Goal: Information Seeking & Learning: Find specific page/section

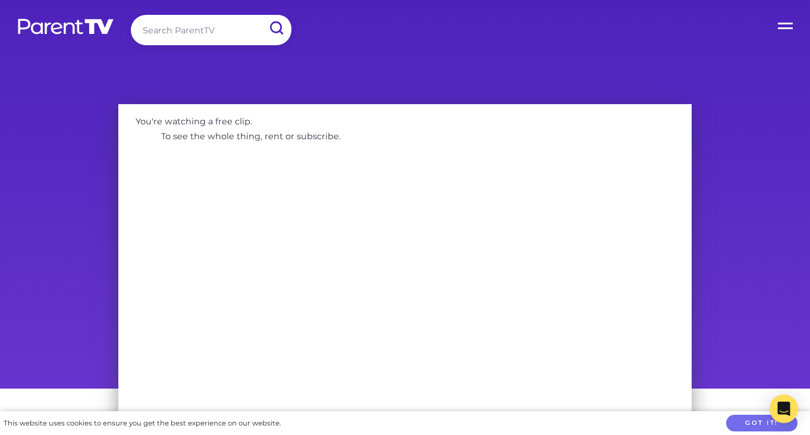
scroll to position [71, 0]
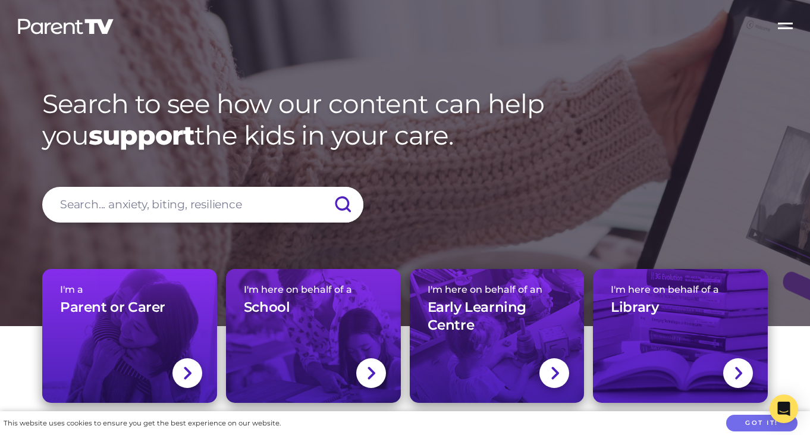
click at [54, 209] on input "search" at bounding box center [202, 205] width 321 height 36
type input "Seen the film"
click at [343, 204] on input "submit" at bounding box center [343, 205] width 42 height 36
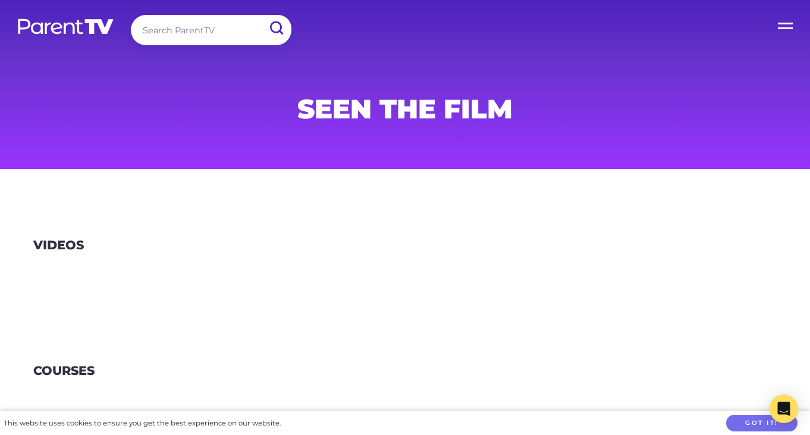
click at [95, 241] on section "Videos" at bounding box center [405, 261] width 810 height 126
click at [478, 121] on h1 "Seen the film" at bounding box center [405, 109] width 574 height 24
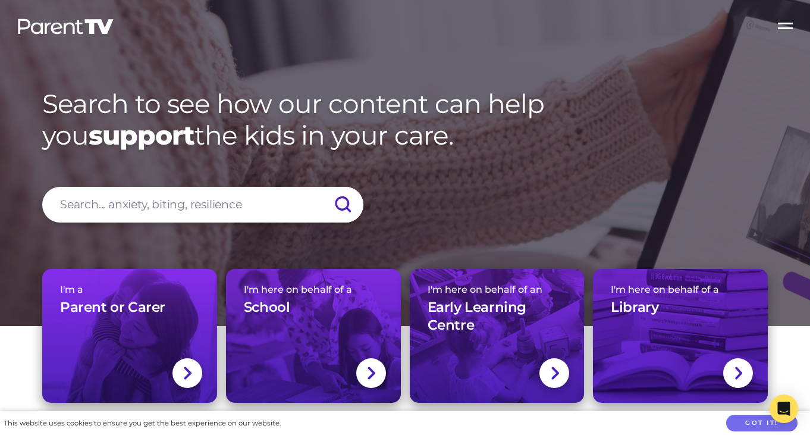
click at [75, 201] on input "search" at bounding box center [202, 205] width 321 height 36
type input "Seen: the film"
click at [343, 204] on input "submit" at bounding box center [343, 205] width 42 height 36
click at [783, 21] on label "Open Menu" at bounding box center [787, 24] width 48 height 48
click at [0, 0] on input "Open Menu" at bounding box center [0, 0] width 0 height 0
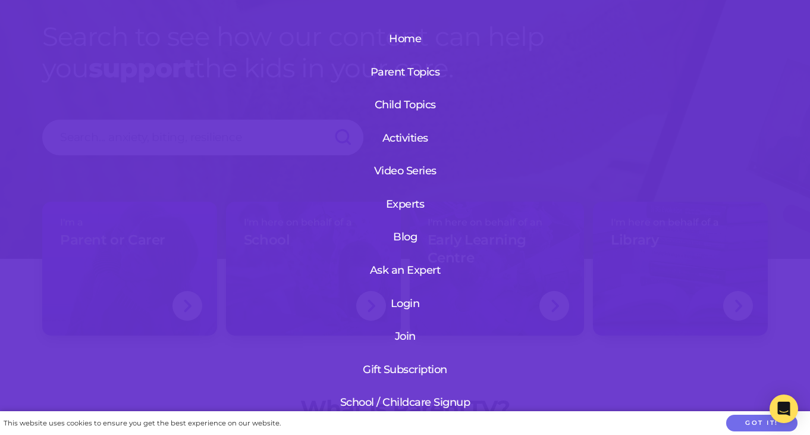
scroll to position [61, 0]
click at [403, 38] on link "Home" at bounding box center [405, 38] width 83 height 31
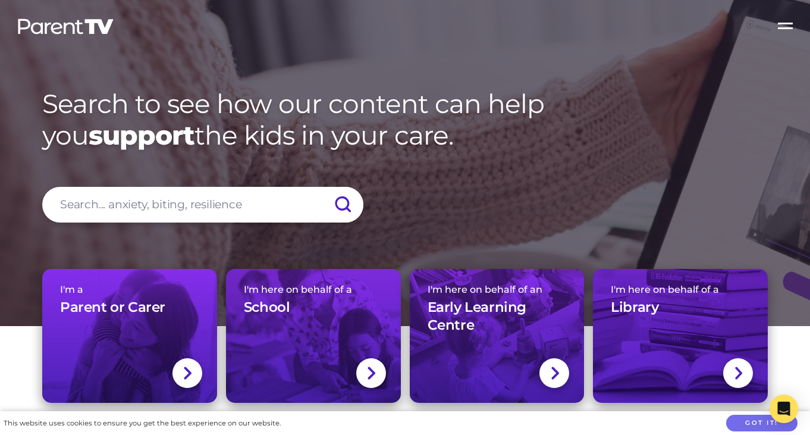
click at [781, 21] on label "Open Menu" at bounding box center [787, 24] width 48 height 48
click at [0, 0] on input "Open Menu" at bounding box center [0, 0] width 0 height 0
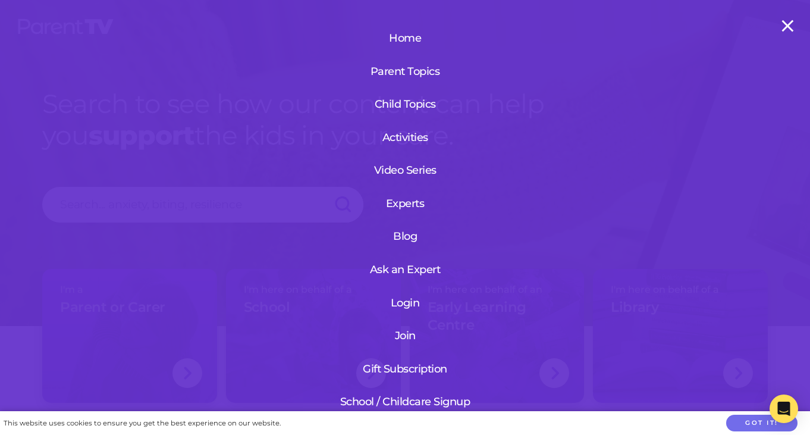
scroll to position [24, 0]
click at [787, 24] on label "Open Menu" at bounding box center [787, 24] width 48 height 48
click at [0, 0] on input "Open Menu" at bounding box center [0, 0] width 0 height 0
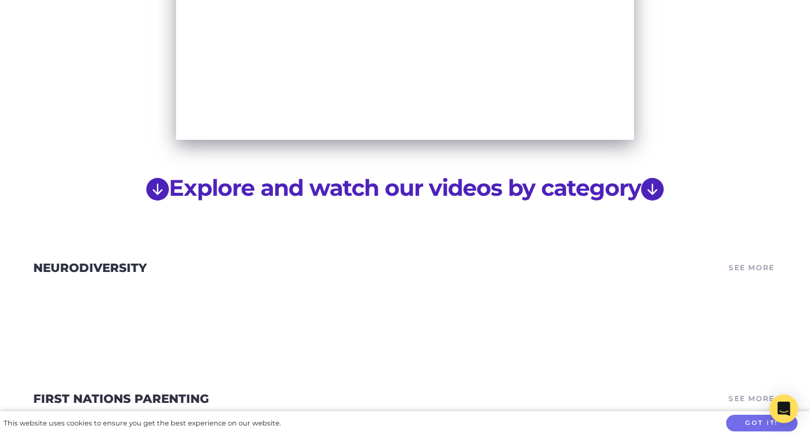
scroll to position [834, 0]
click at [660, 177] on icon "arrow down circle fill" at bounding box center [652, 188] width 23 height 23
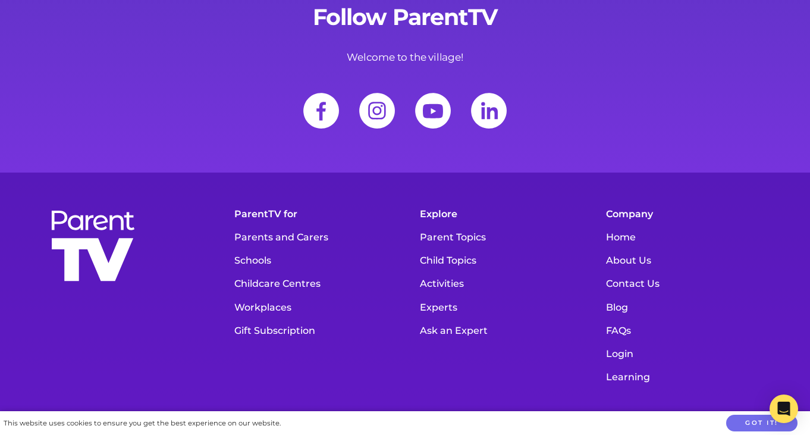
scroll to position [16377, 0]
click at [619, 249] on link "About Us" at bounding box center [684, 260] width 168 height 23
